Goal: Register for event/course

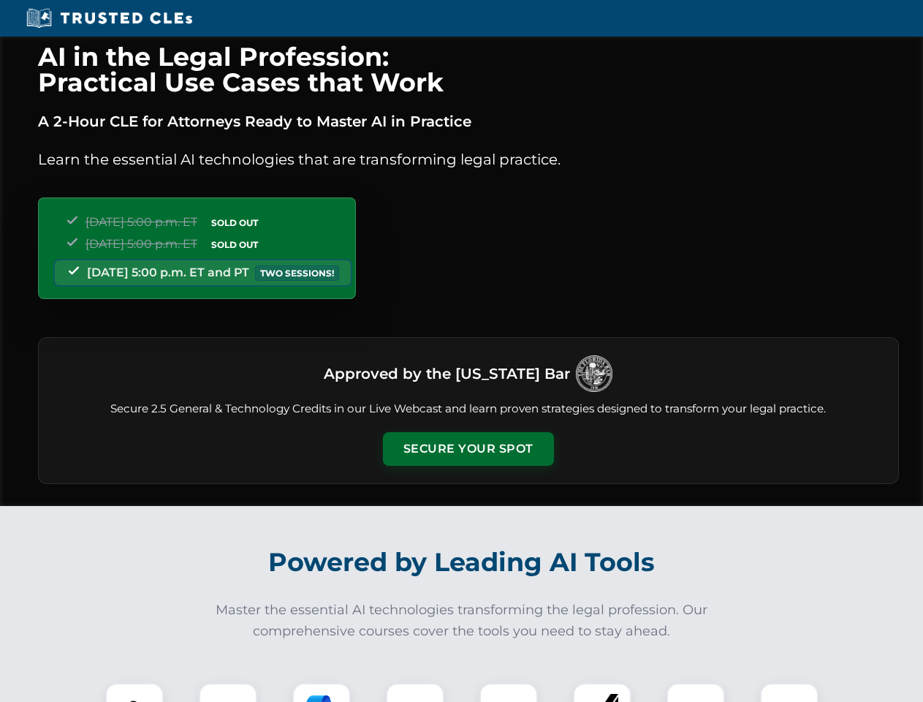
click at [468, 449] on button "Secure Your Spot" at bounding box center [468, 449] width 171 height 34
click at [135, 692] on img at bounding box center [134, 712] width 42 height 42
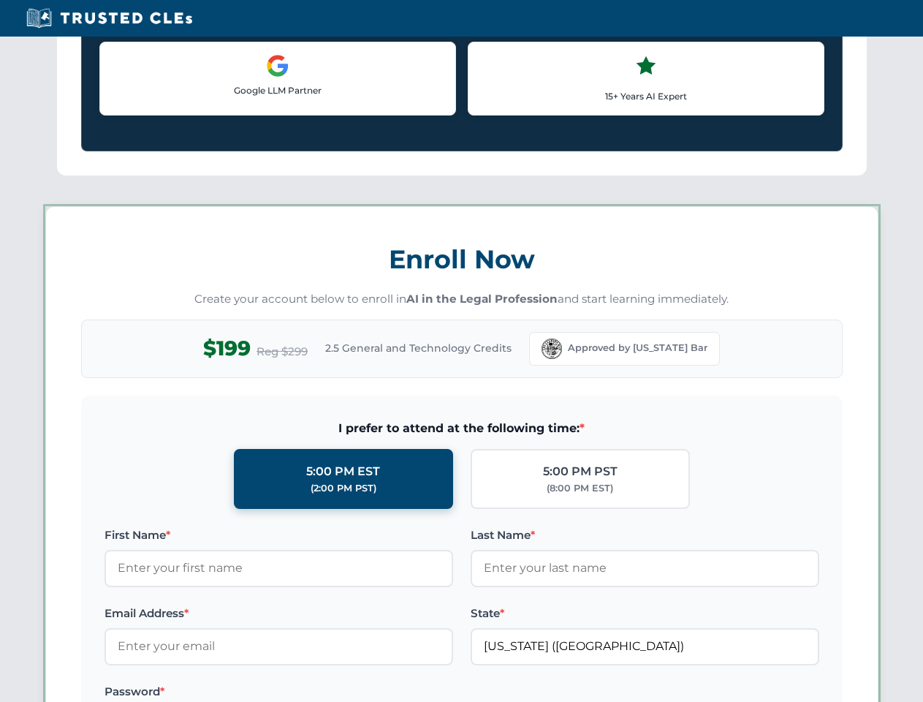
click at [322, 692] on label "Password *" at bounding box center [279, 692] width 349 height 18
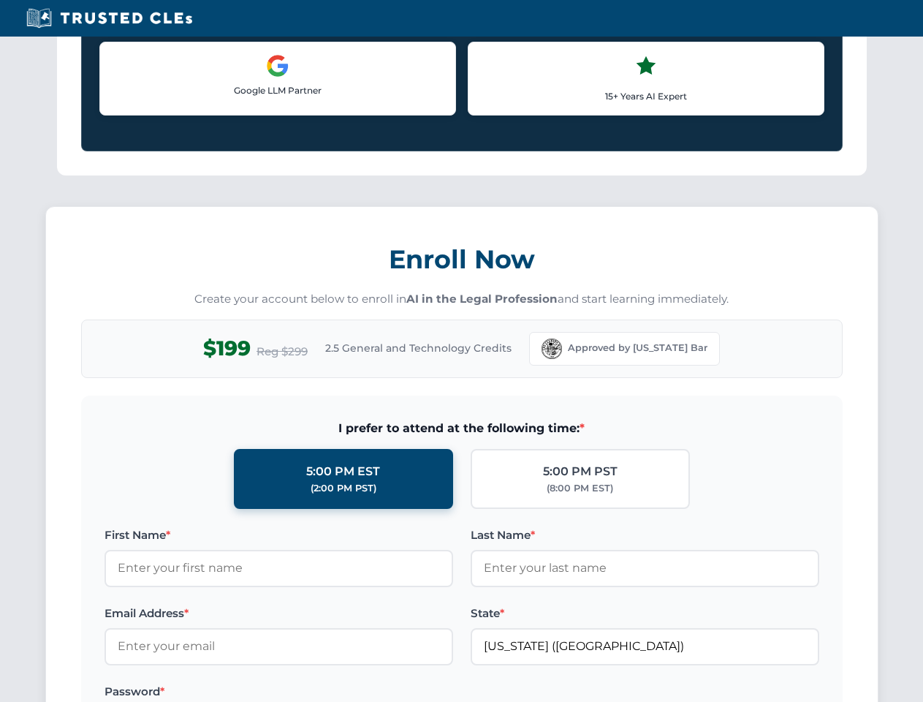
scroll to position [1435, 0]
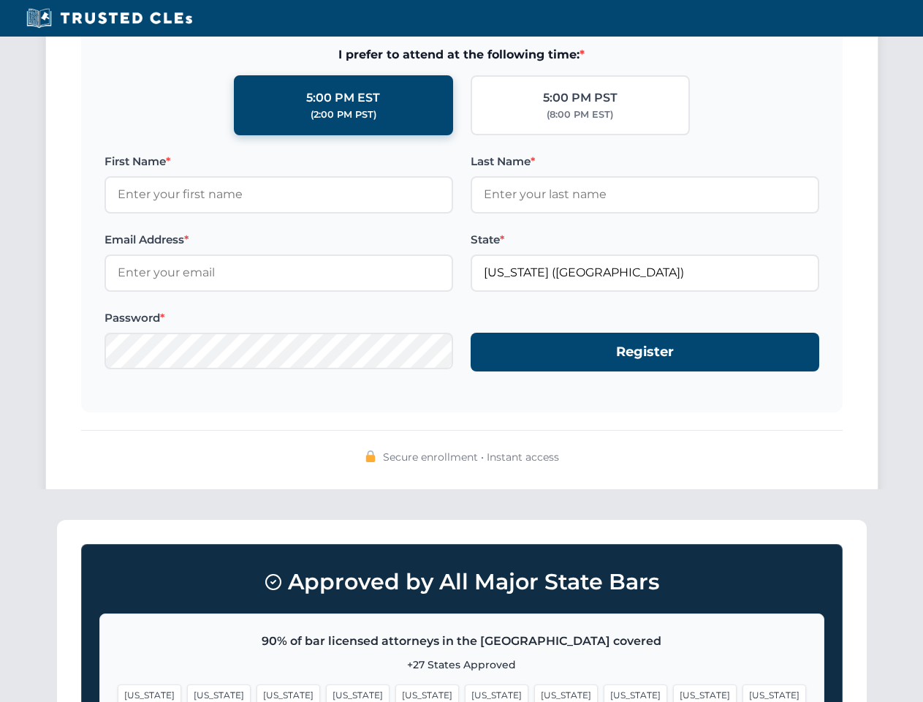
click at [673, 692] on span "[US_STATE]" at bounding box center [705, 694] width 64 height 21
